Goal: Share content

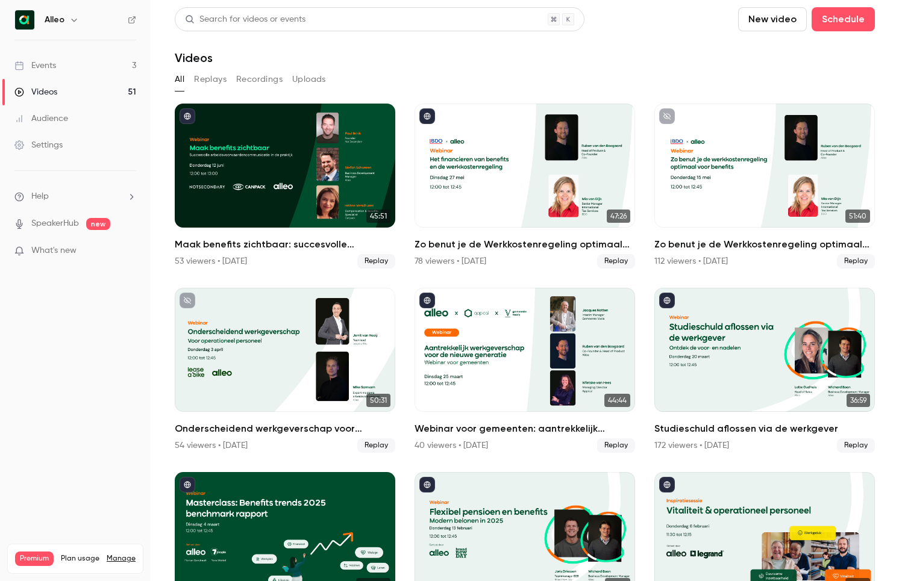
click at [63, 67] on link "Events 3" at bounding box center [75, 65] width 151 height 26
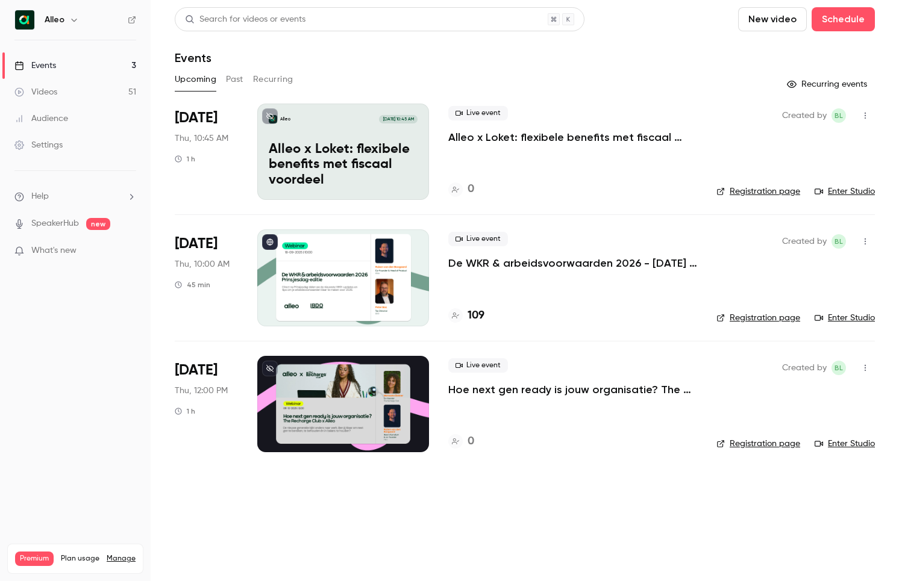
click at [495, 258] on p "De WKR & arbeidsvoorwaarden 2026 - [DATE] editie" at bounding box center [572, 263] width 249 height 14
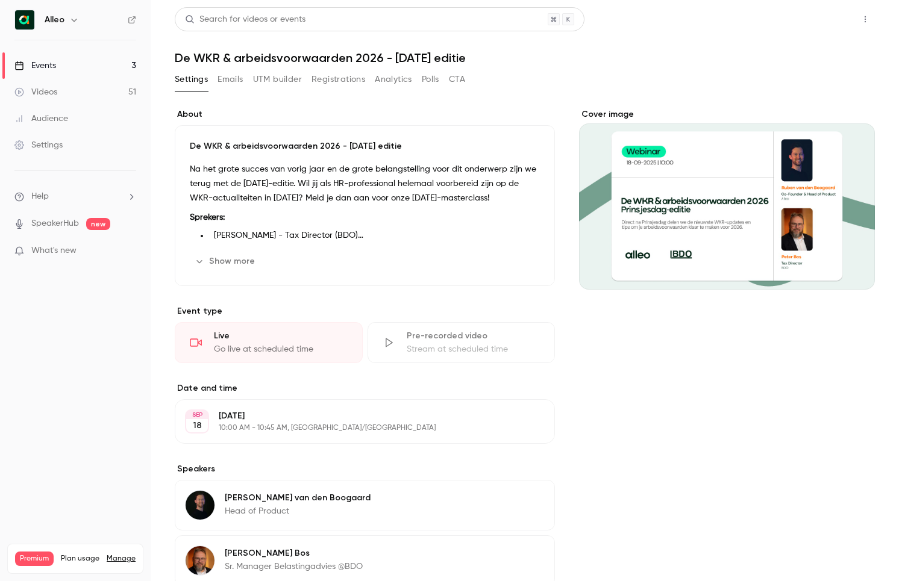
click at [821, 25] on button "Share" at bounding box center [822, 19] width 48 height 24
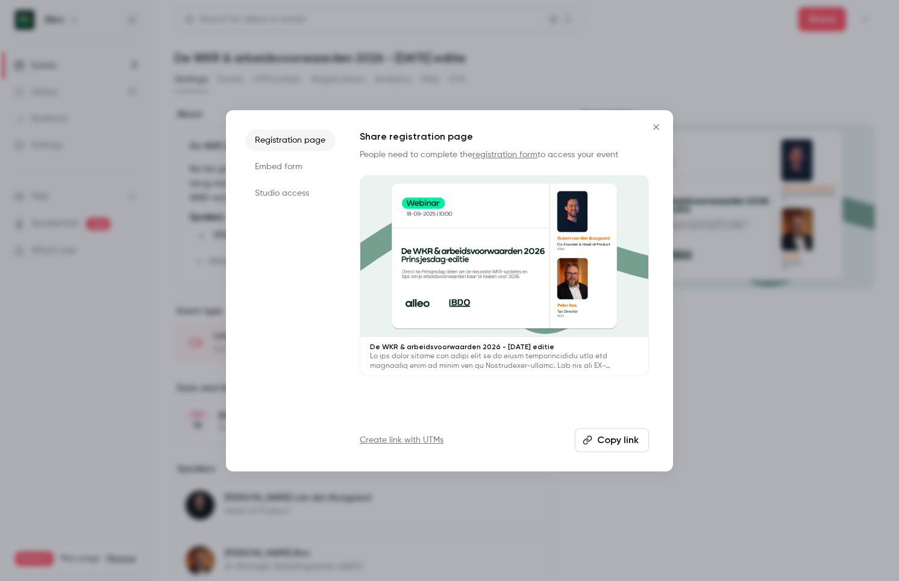
click at [620, 436] on button "Copy link" at bounding box center [612, 440] width 74 height 24
